Goal: Information Seeking & Learning: Check status

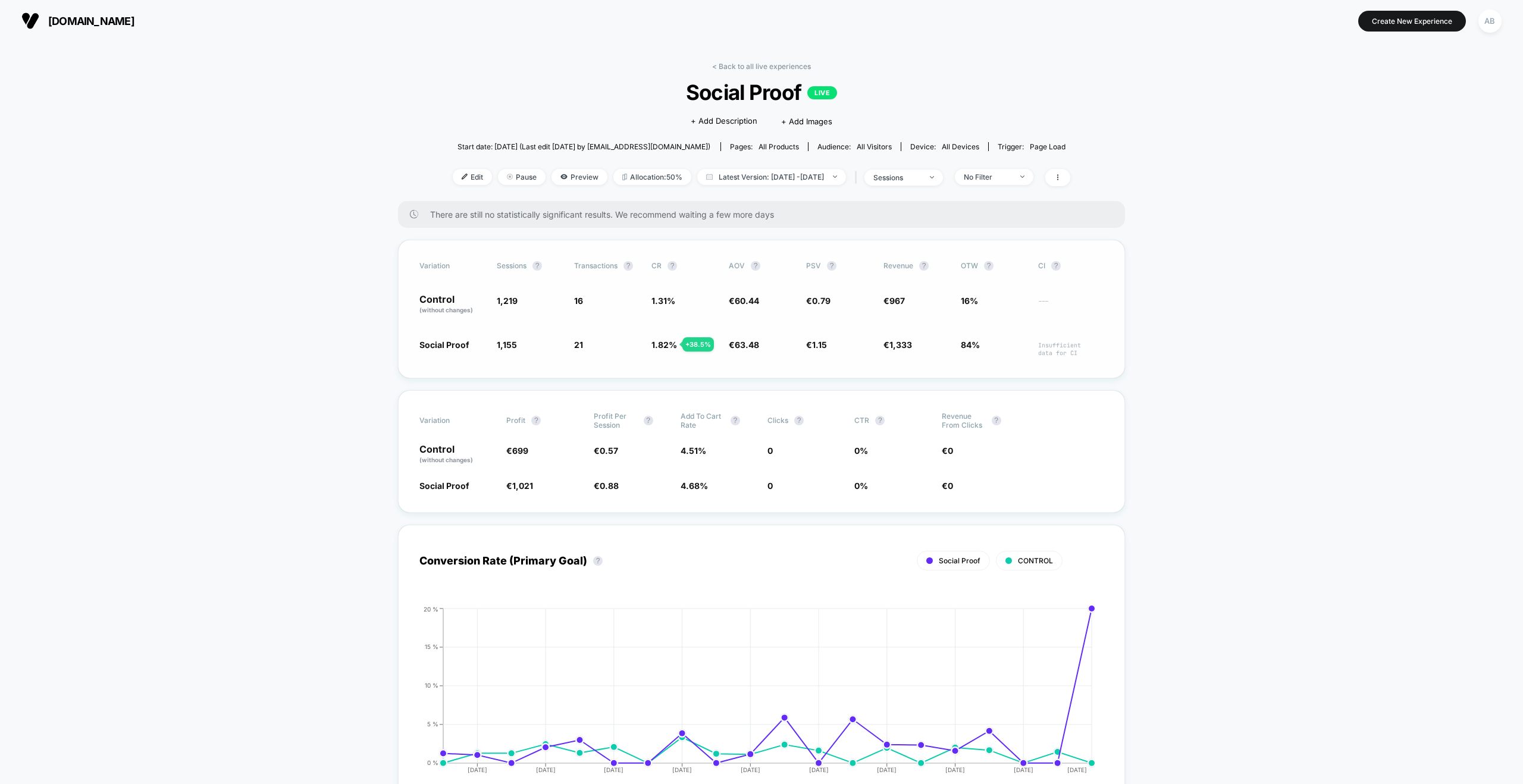
click at [454, 310] on span "(without changes)" at bounding box center [446, 310] width 54 height 7
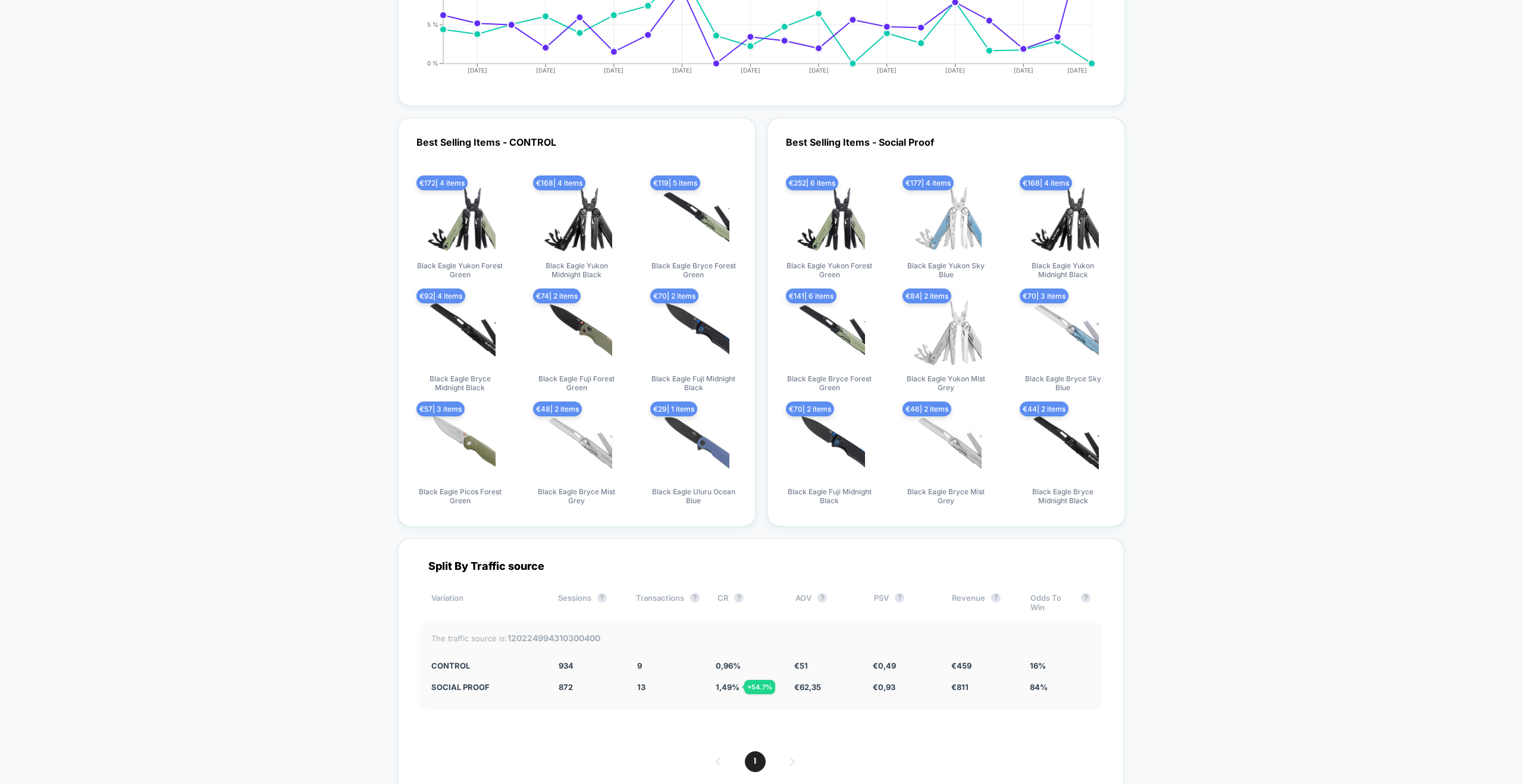
scroll to position [2460, 0]
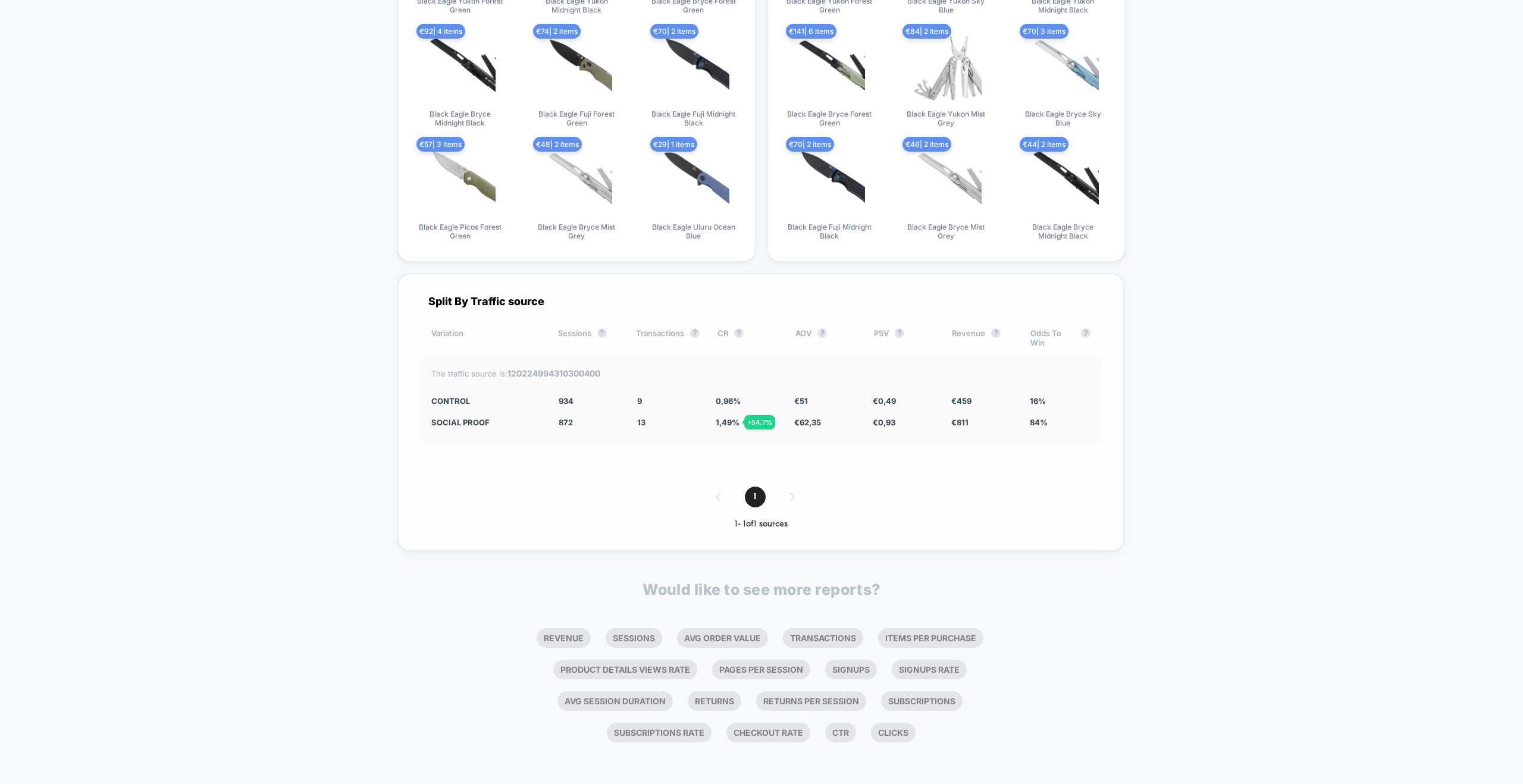
drag, startPoint x: 404, startPoint y: 361, endPoint x: 1011, endPoint y: 446, distance: 612.9
click at [959, 449] on div "Split By Traffic source Variation Sessions ? Transactions ? CR ? AOV ? PSV ? Re…" at bounding box center [761, 412] width 726 height 277
click at [1062, 430] on div "The traffic source is: 120224994310300400 CONTROL 934 9 0,96 % € 51 € 0,49 € 45…" at bounding box center [761, 400] width 683 height 89
drag, startPoint x: 1049, startPoint y: 423, endPoint x: 489, endPoint y: 397, distance: 560.6
click at [509, 400] on div "The traffic source is: 120224994310300400 CONTROL 934 9 0,96 % € 51 € 0,49 € 45…" at bounding box center [761, 400] width 683 height 89
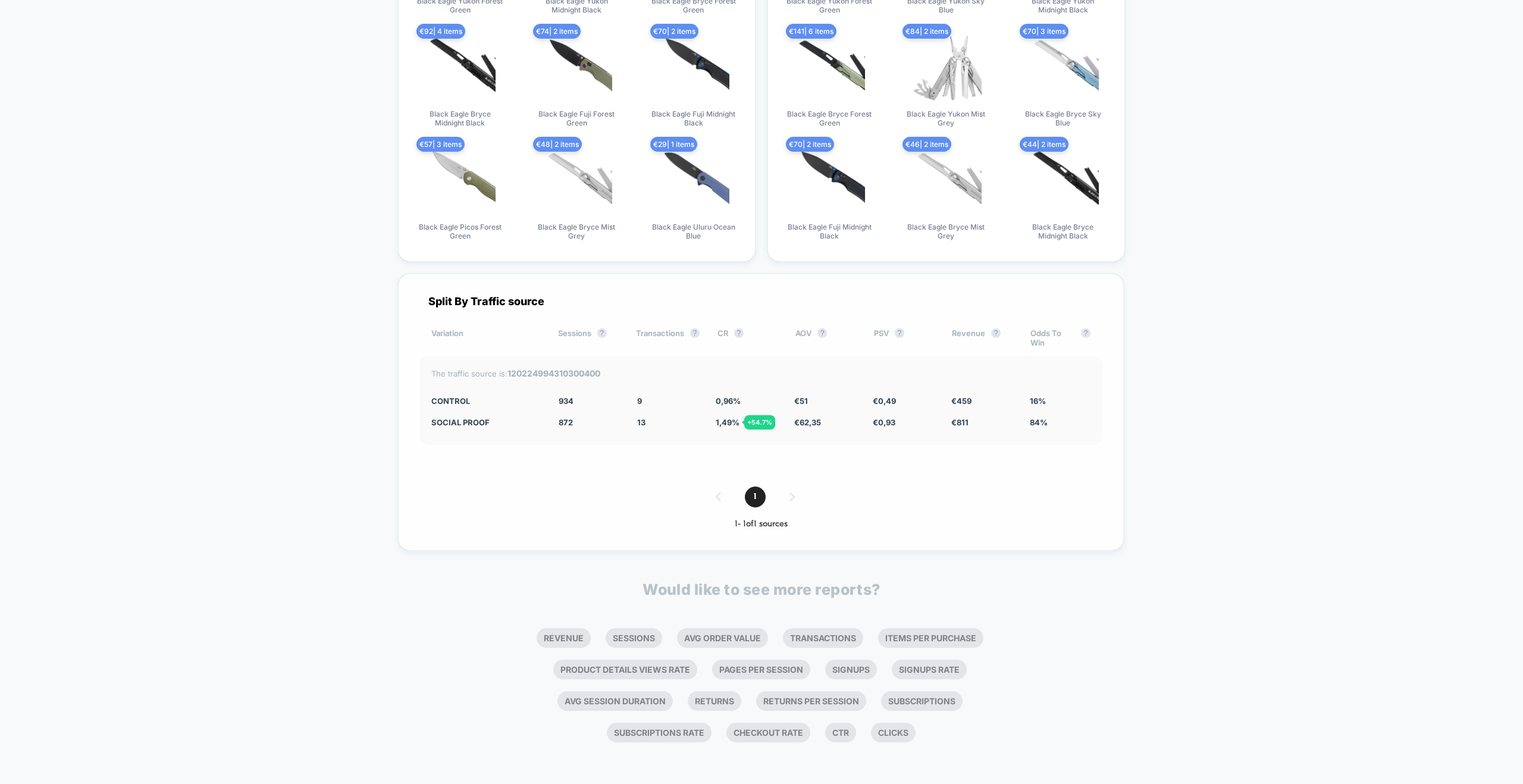
click at [432, 300] on div "Split By Traffic source" at bounding box center [761, 301] width 683 height 12
drag, startPoint x: 414, startPoint y: 293, endPoint x: 624, endPoint y: 304, distance: 210.3
click at [624, 304] on div "Split By Traffic source Variation Sessions ? Transactions ? CR ? AOV ? PSV ? Re…" at bounding box center [761, 412] width 726 height 277
drag, startPoint x: 496, startPoint y: 369, endPoint x: 636, endPoint y: 374, distance: 140.1
click at [633, 374] on div "The traffic source is: 120224994310300400" at bounding box center [760, 373] width 659 height 10
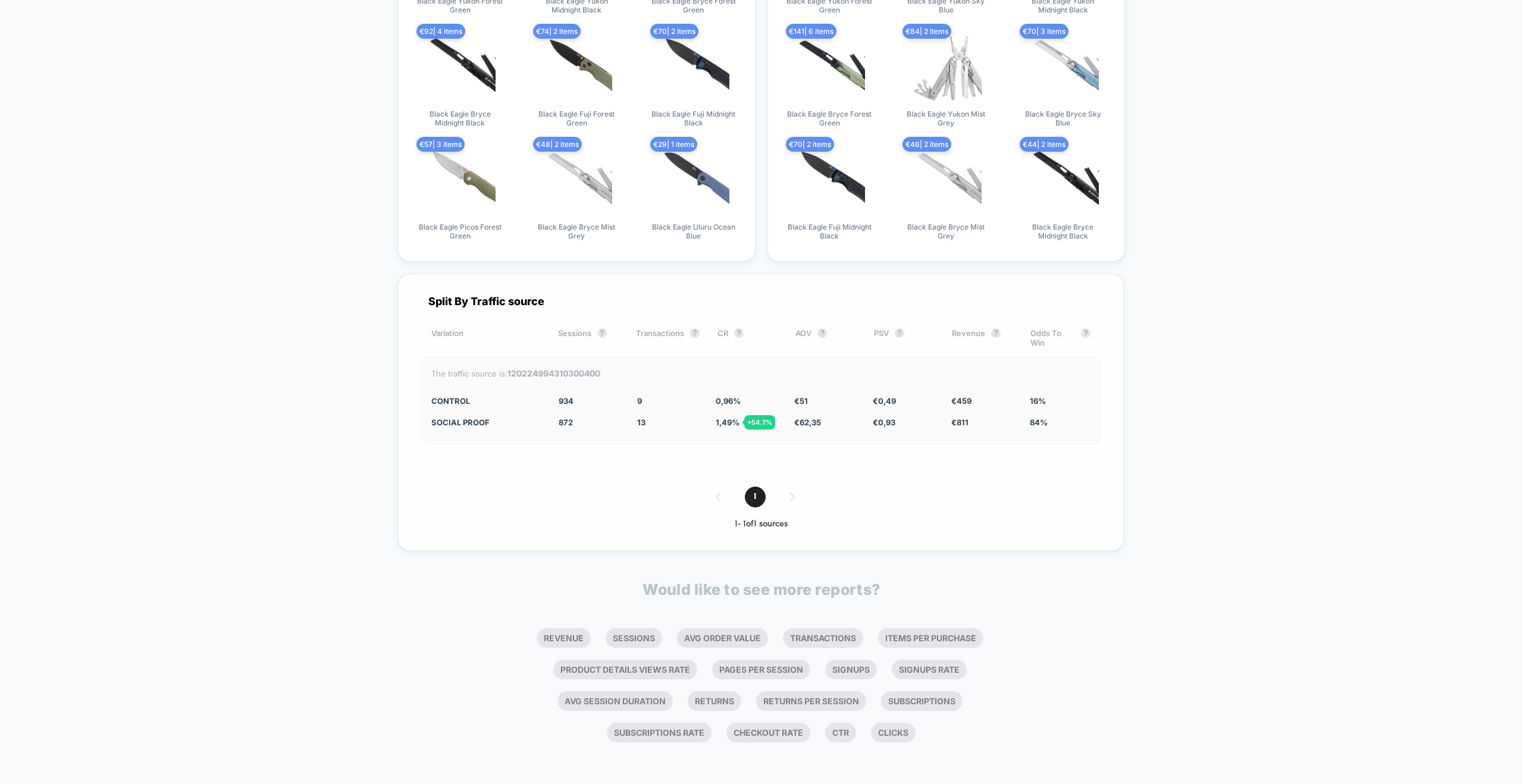
click at [636, 374] on div "The traffic source is: 120224994310300400" at bounding box center [760, 373] width 659 height 10
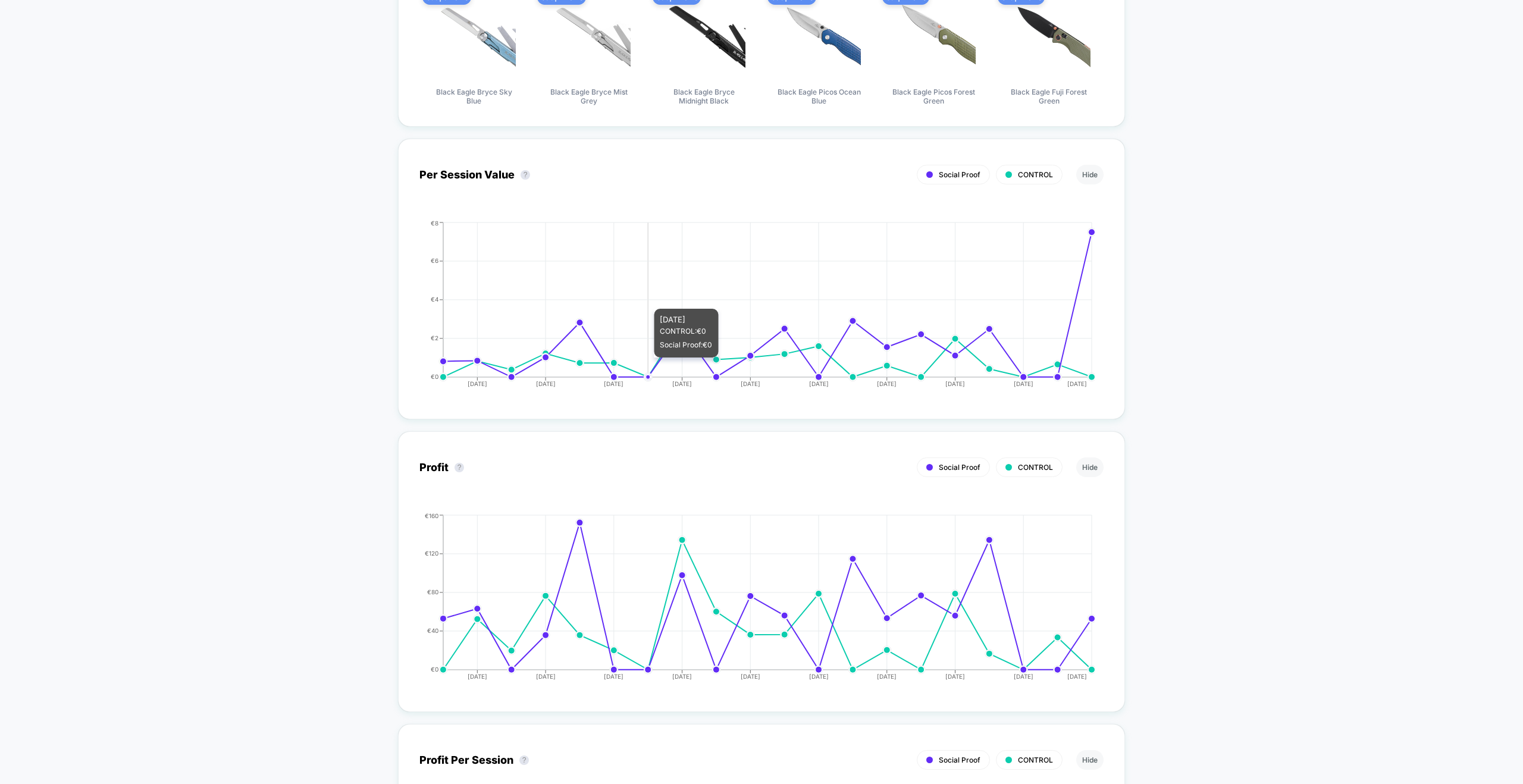
scroll to position [0, 0]
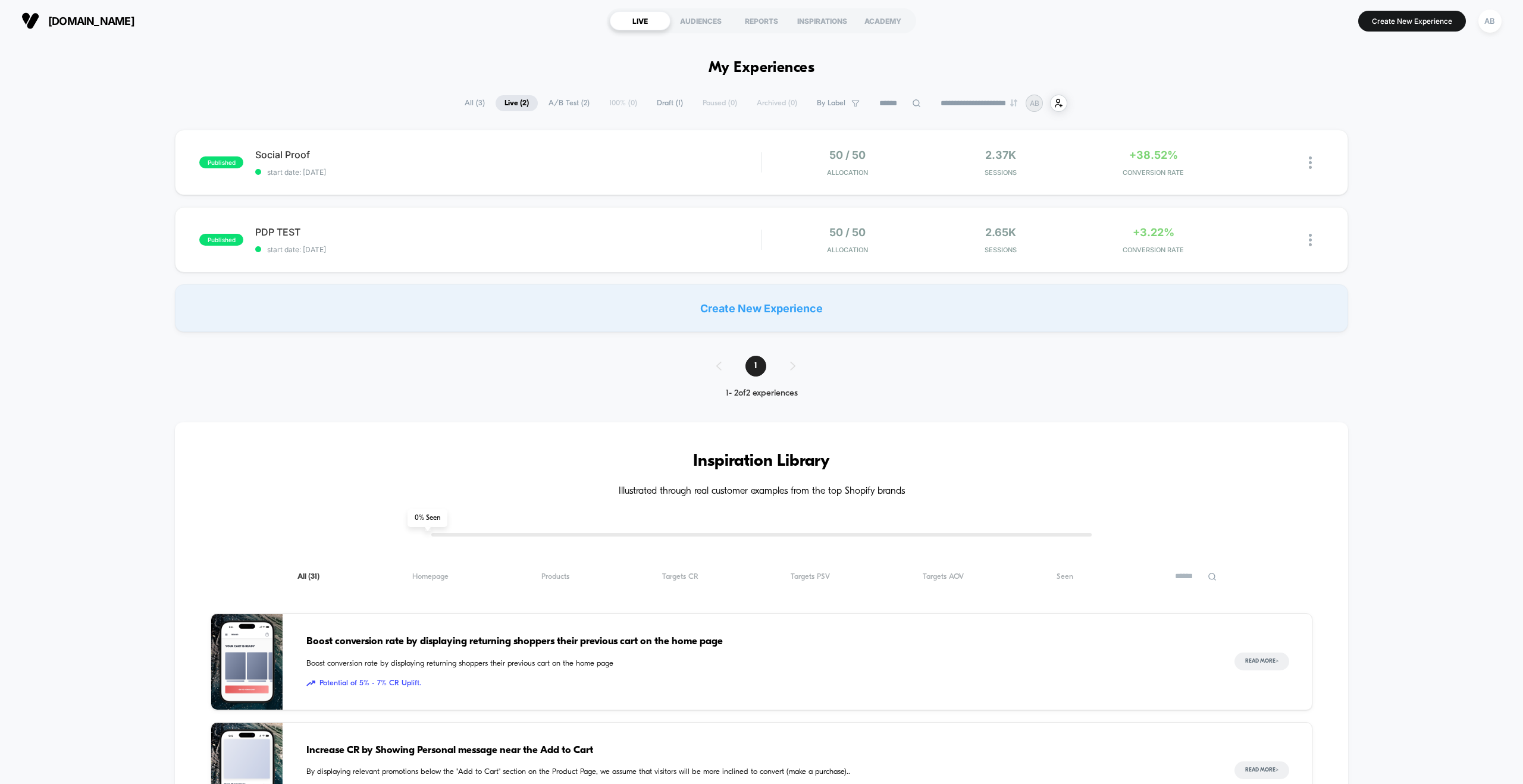
click at [236, 46] on div "**********" at bounding box center [762, 719] width 1523 height 1355
click at [109, 23] on span "[DOMAIN_NAME]" at bounding box center [91, 21] width 86 height 12
